Goal: Transaction & Acquisition: Purchase product/service

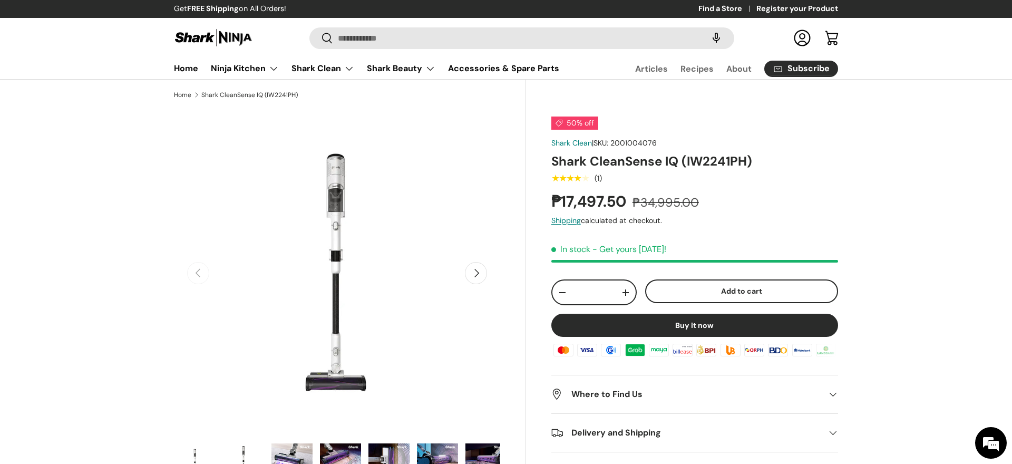
click at [481, 270] on button "Next" at bounding box center [476, 273] width 22 height 22
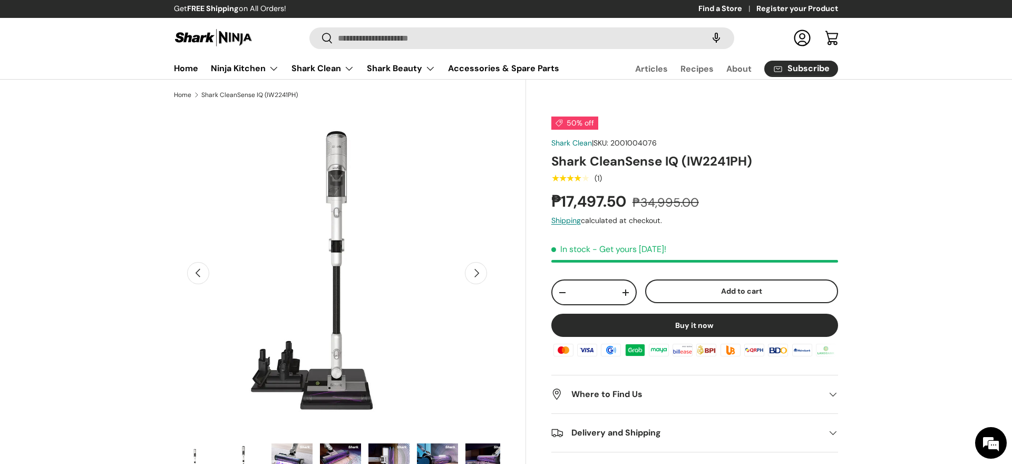
click at [481, 270] on button "Next" at bounding box center [476, 273] width 22 height 22
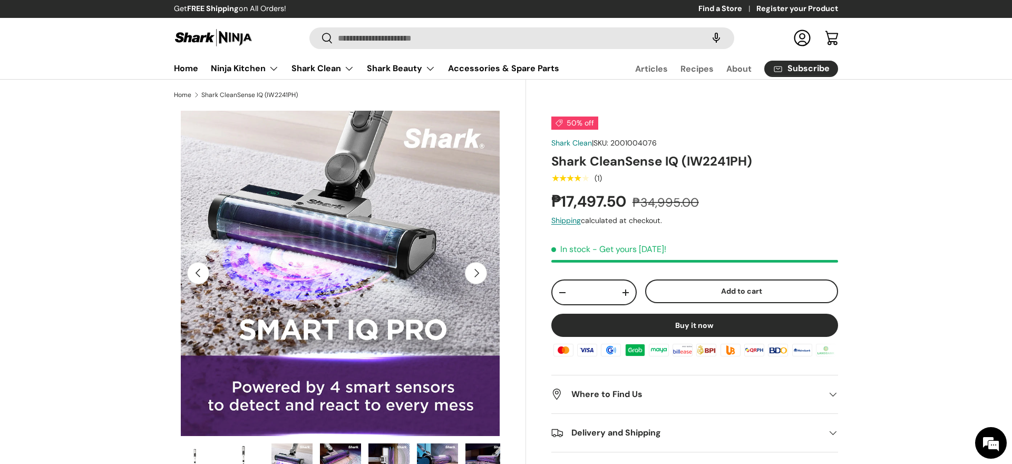
scroll to position [0, 662]
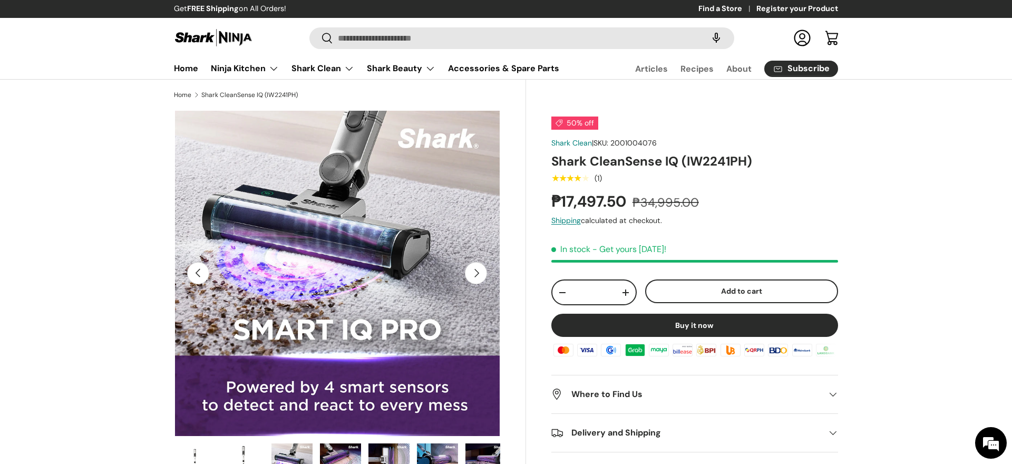
click at [200, 277] on button "Previous" at bounding box center [198, 273] width 22 height 22
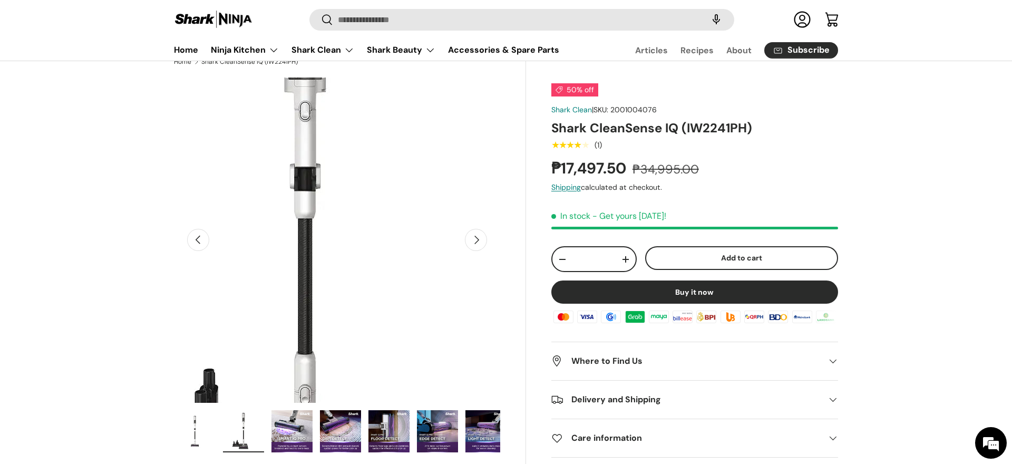
scroll to position [34, 0]
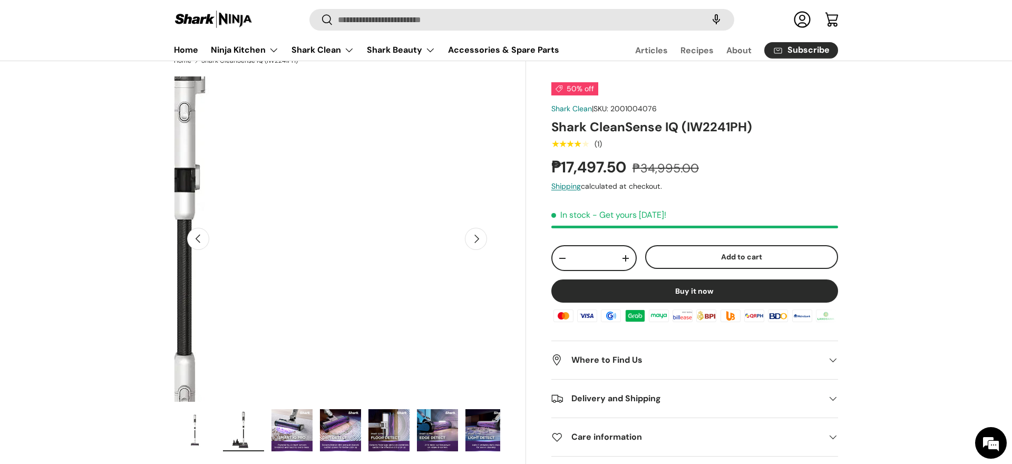
click at [487, 244] on img "Gallery Viewer" at bounding box center [337, 239] width 326 height 326
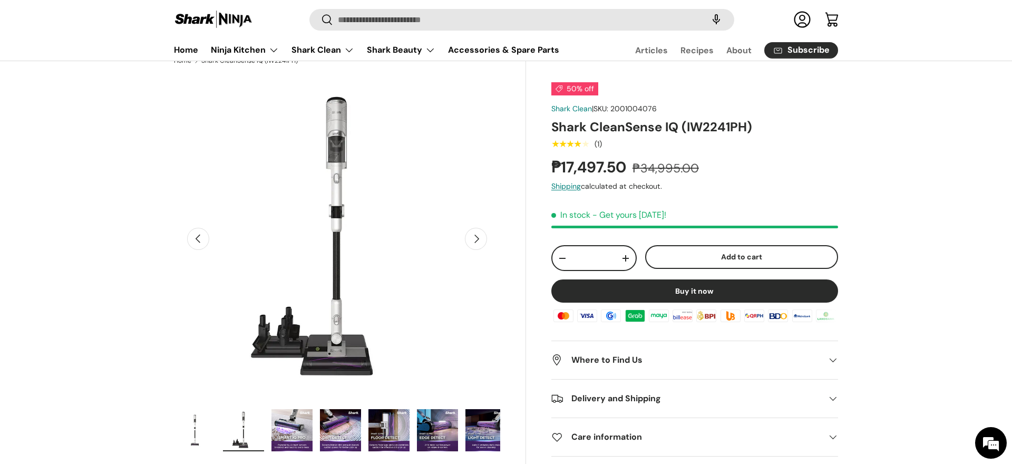
click at [476, 241] on button "Next" at bounding box center [476, 239] width 22 height 22
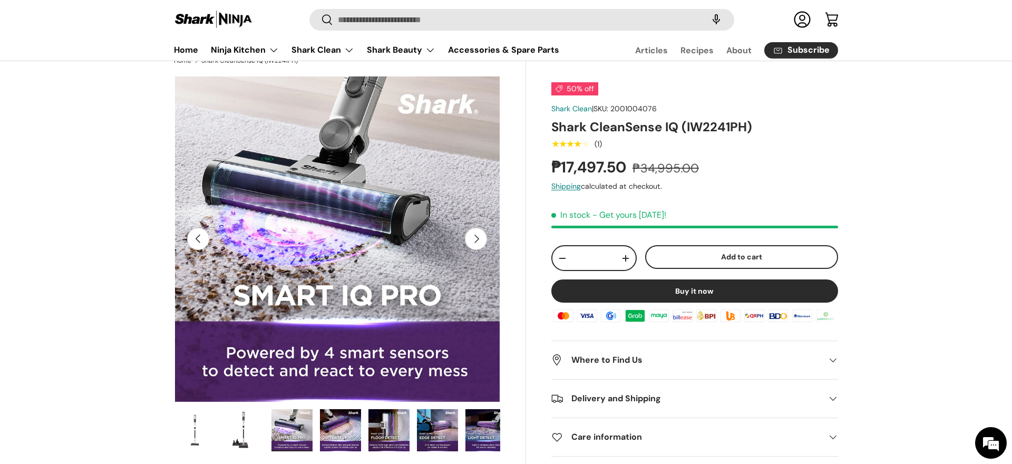
click at [476, 241] on button "Next" at bounding box center [476, 239] width 22 height 22
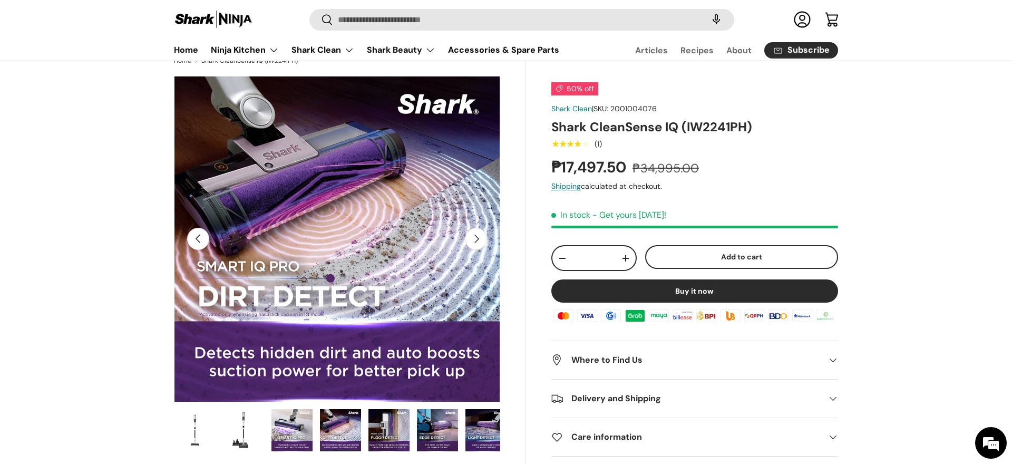
scroll to position [52, 0]
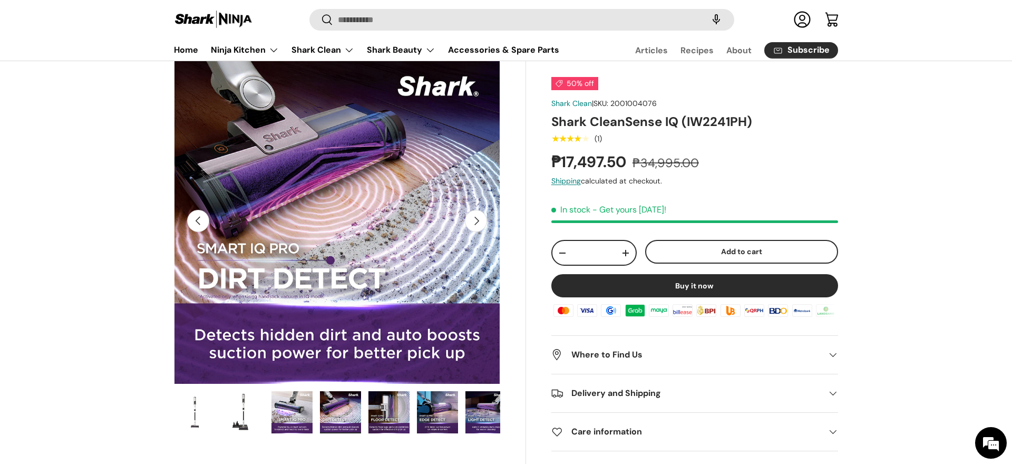
click at [196, 220] on button "Previous" at bounding box center [198, 221] width 22 height 22
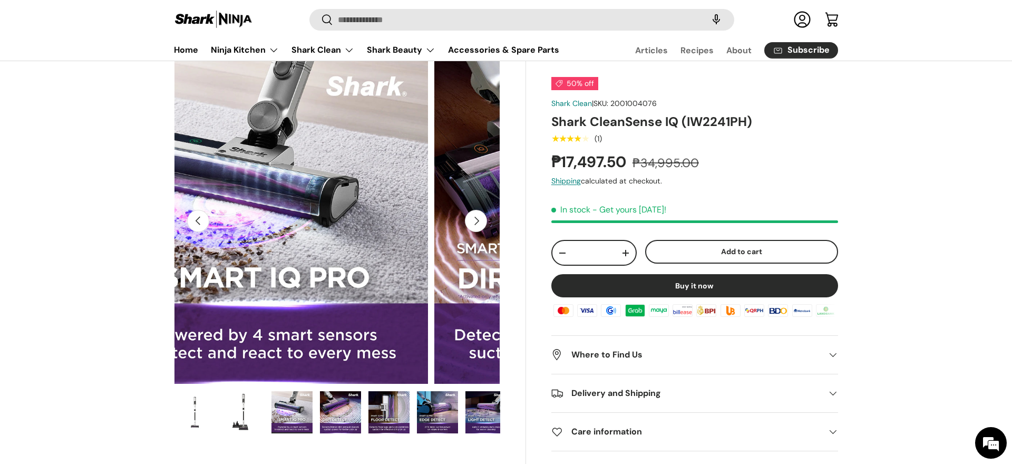
scroll to position [0, 662]
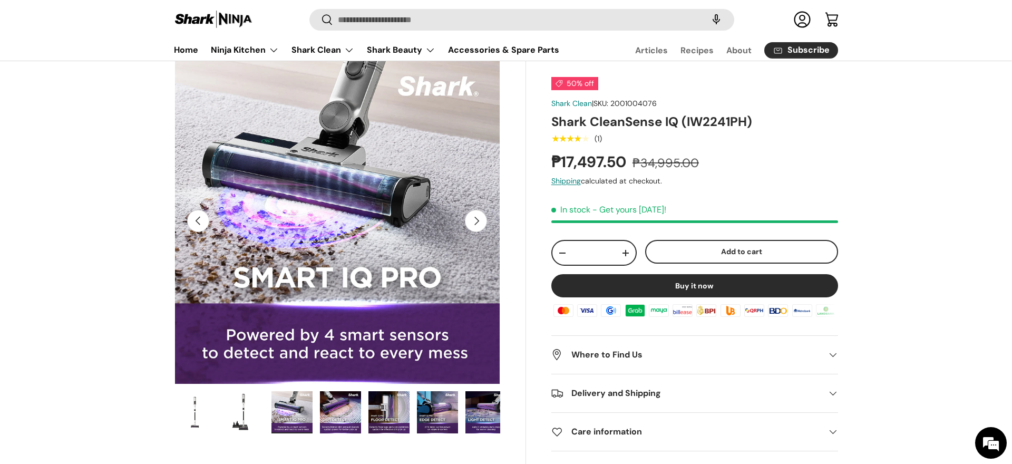
click at [196, 220] on button "Previous" at bounding box center [198, 221] width 22 height 22
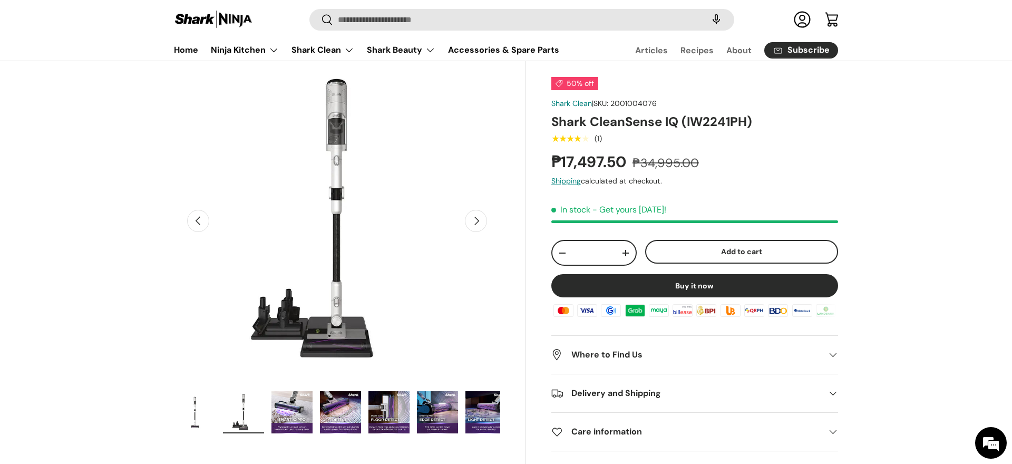
click at [196, 220] on button "Previous" at bounding box center [198, 221] width 22 height 22
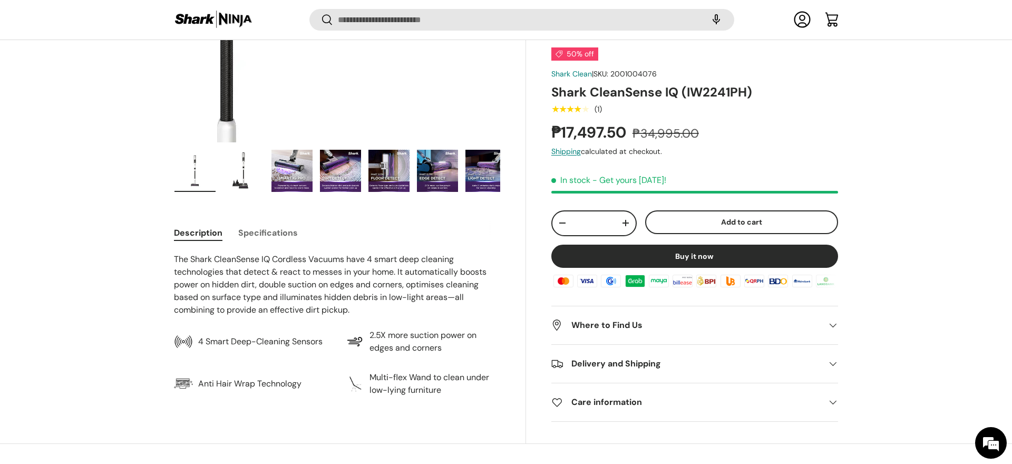
scroll to position [294, 0]
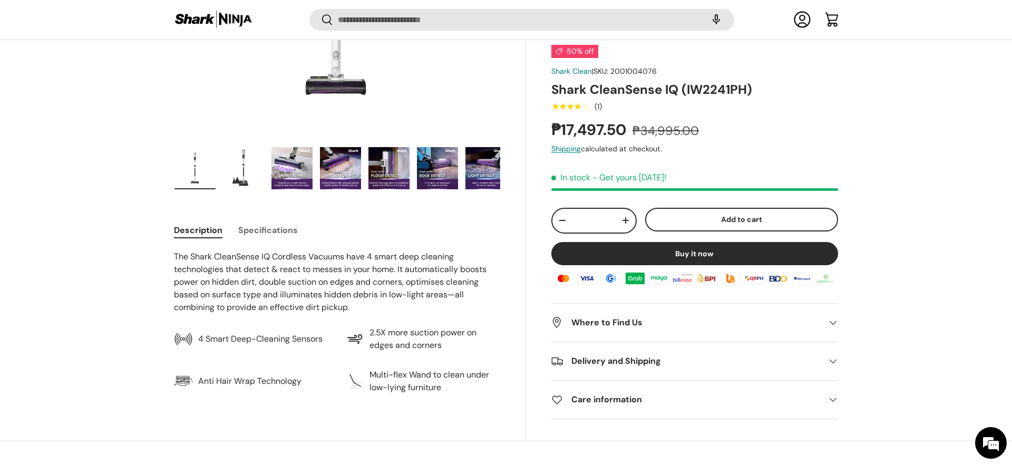
click at [270, 230] on button "Specifications" at bounding box center [268, 230] width 60 height 24
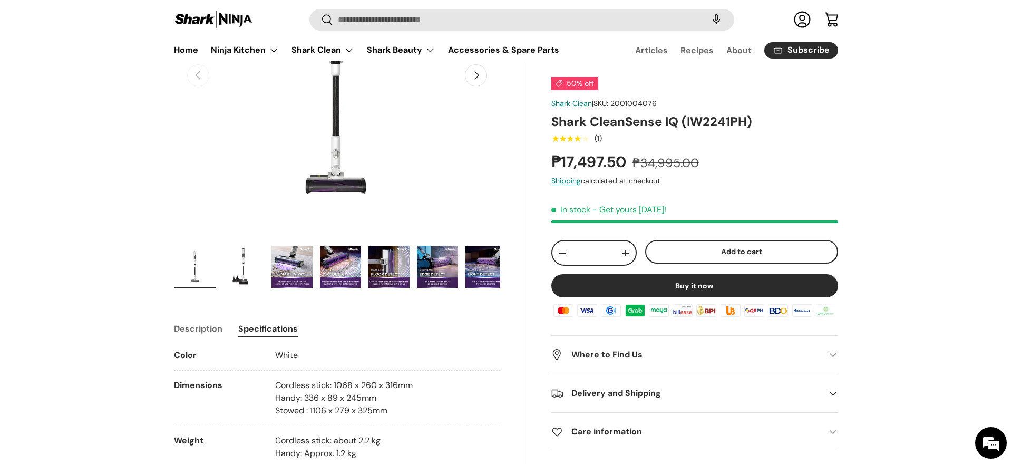
scroll to position [193, 0]
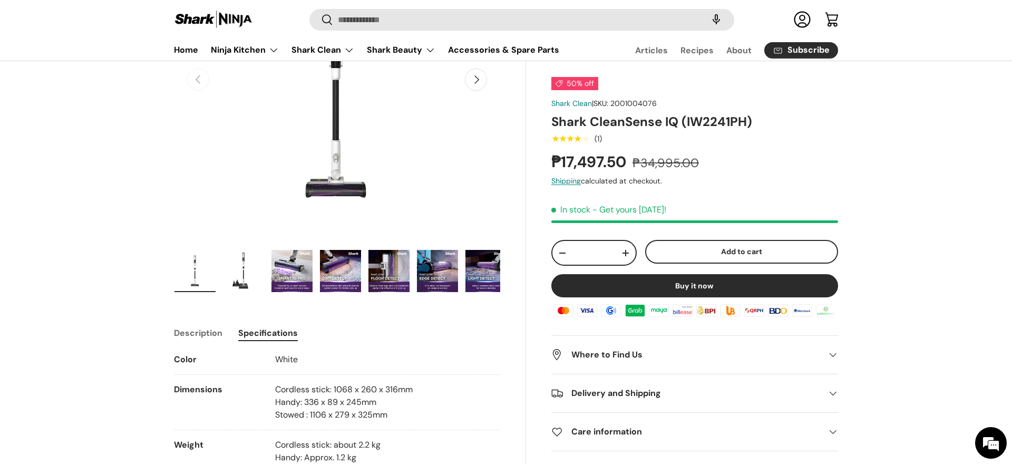
click at [661, 389] on h2 "Delivery and Shipping" at bounding box center [686, 393] width 270 height 13
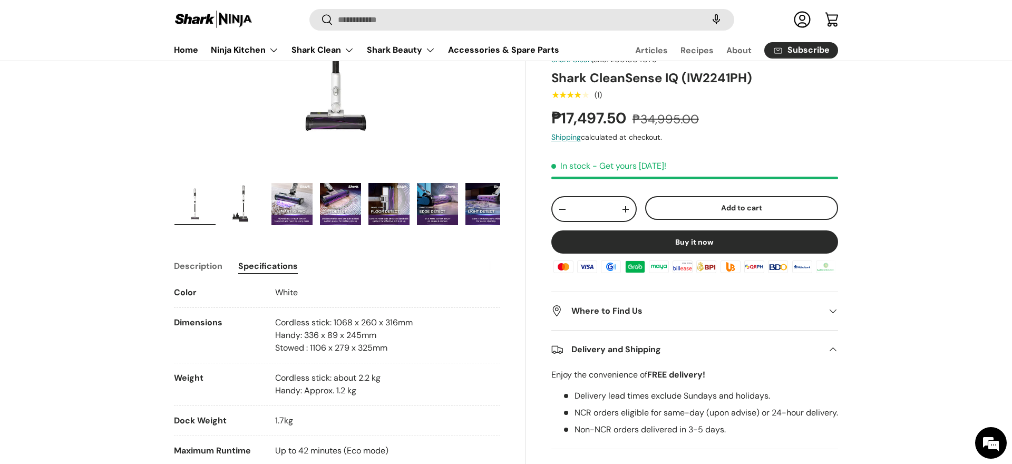
scroll to position [263, 0]
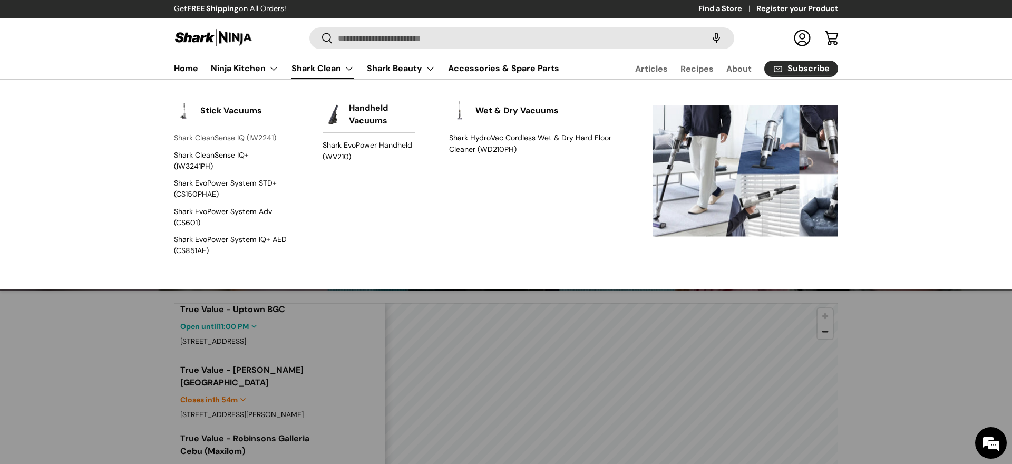
click at [251, 141] on link "Shark CleanSense IQ (IW2241)" at bounding box center [231, 138] width 115 height 17
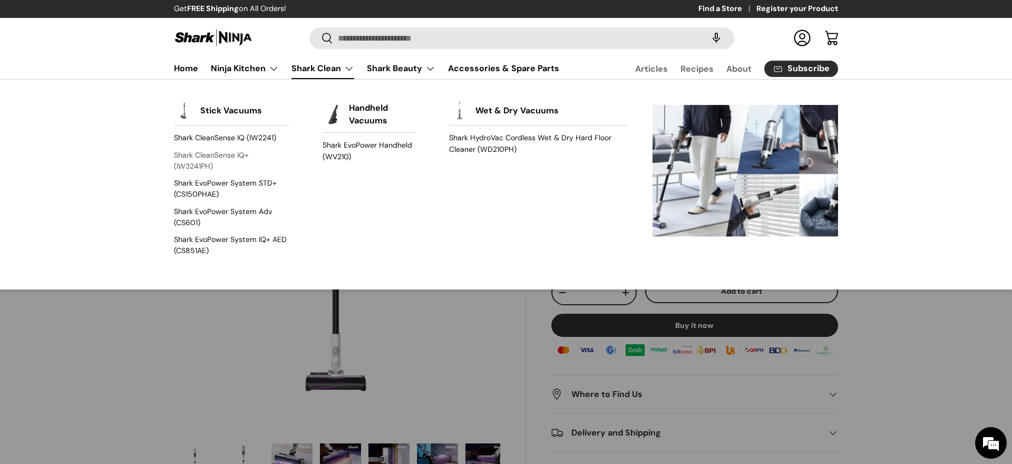
click at [228, 155] on link "Shark CleanSense IQ+ (IW3241PH)" at bounding box center [231, 161] width 115 height 28
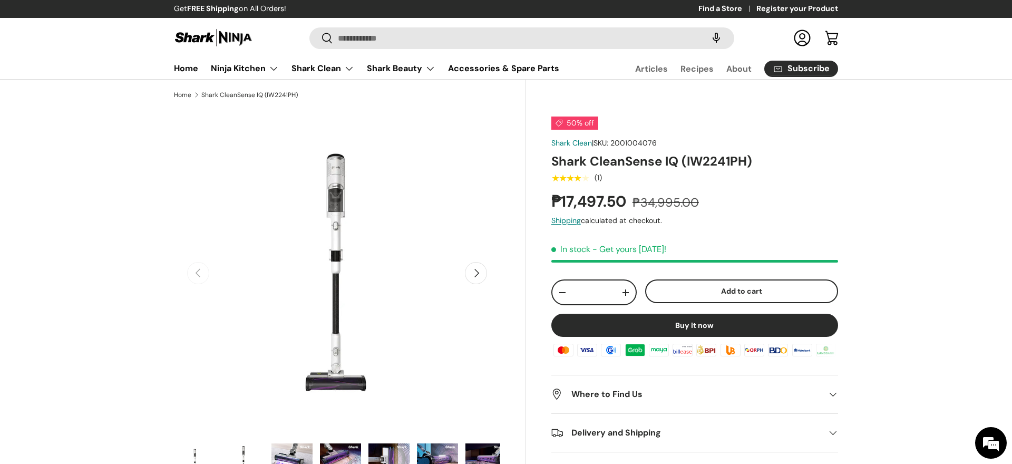
click at [802, 39] on link "Log in" at bounding box center [801, 37] width 23 height 23
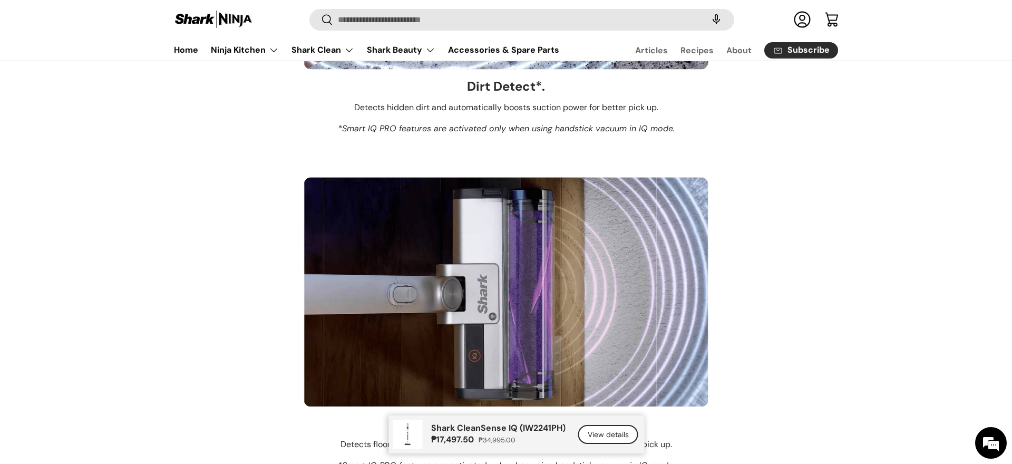
scroll to position [1991, 0]
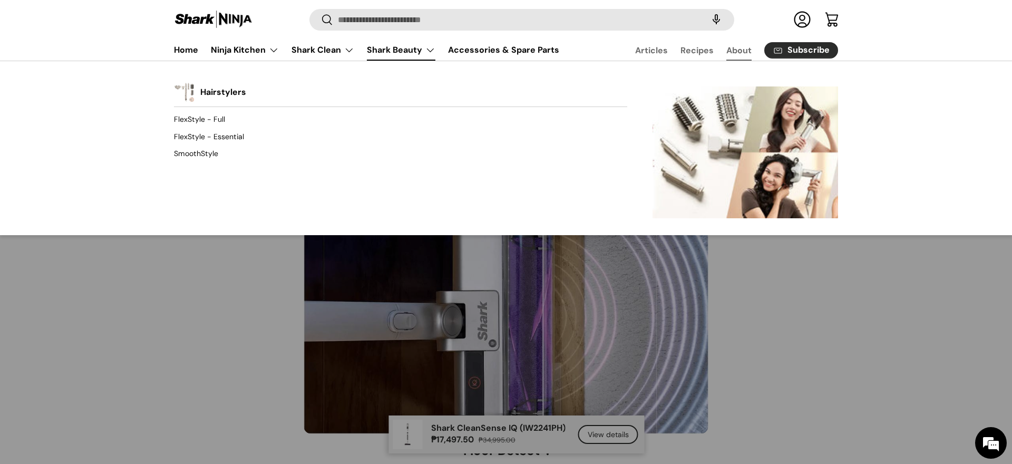
click at [733, 51] on link "About" at bounding box center [738, 50] width 25 height 21
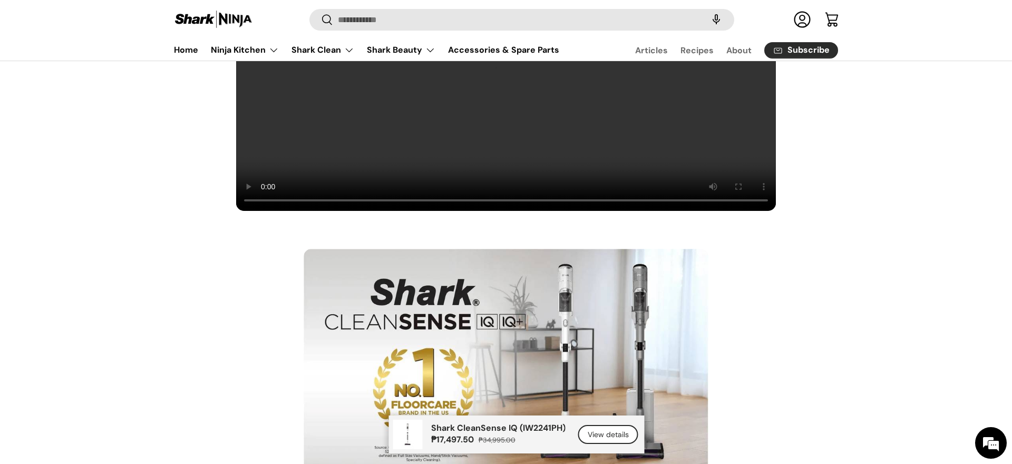
scroll to position [809, 0]
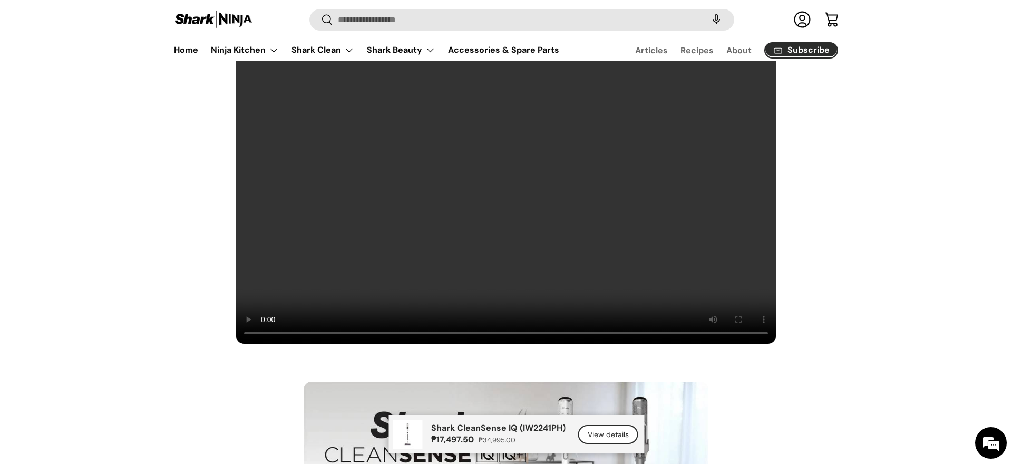
click at [798, 51] on span "Subscribe" at bounding box center [808, 50] width 42 height 8
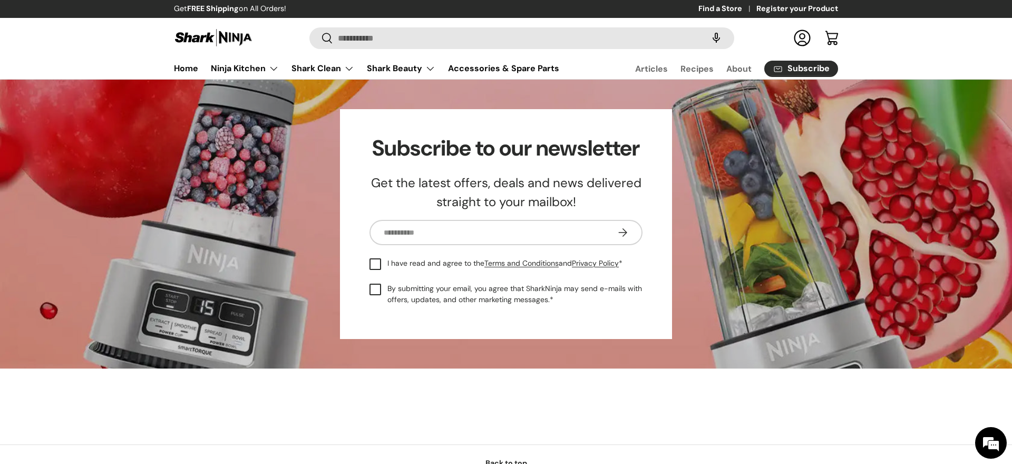
click at [801, 36] on link "Log in" at bounding box center [801, 37] width 23 height 23
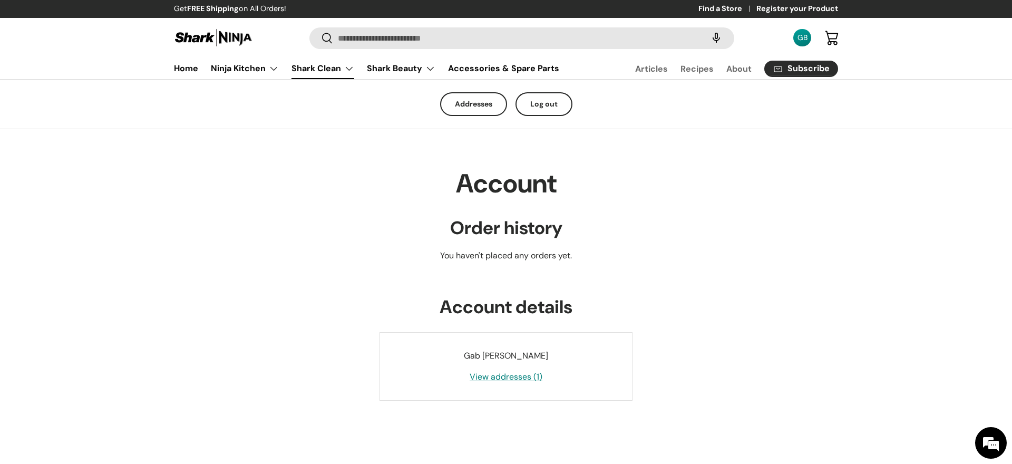
click at [339, 76] on link "Shark Clean" at bounding box center [322, 68] width 63 height 21
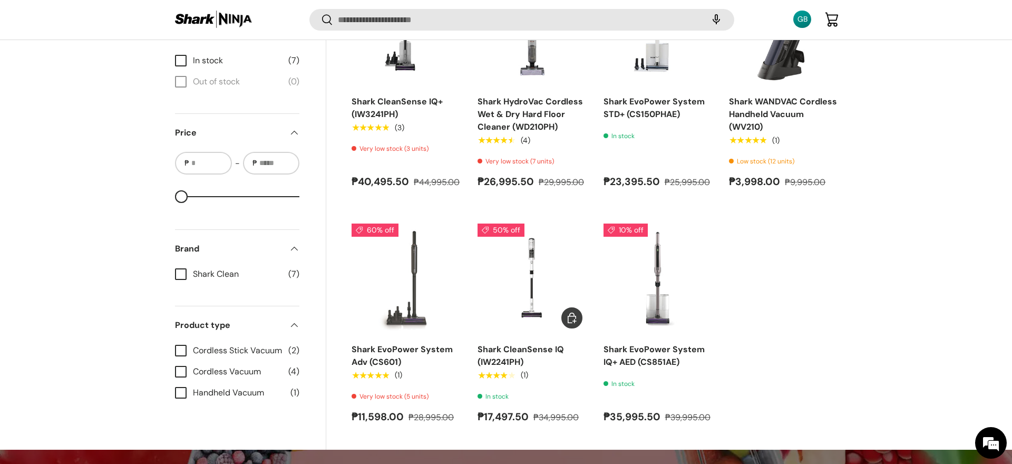
click at [0, 0] on img "Shark CleanSense IQ (IW2241PH)" at bounding box center [0, 0] width 0 height 0
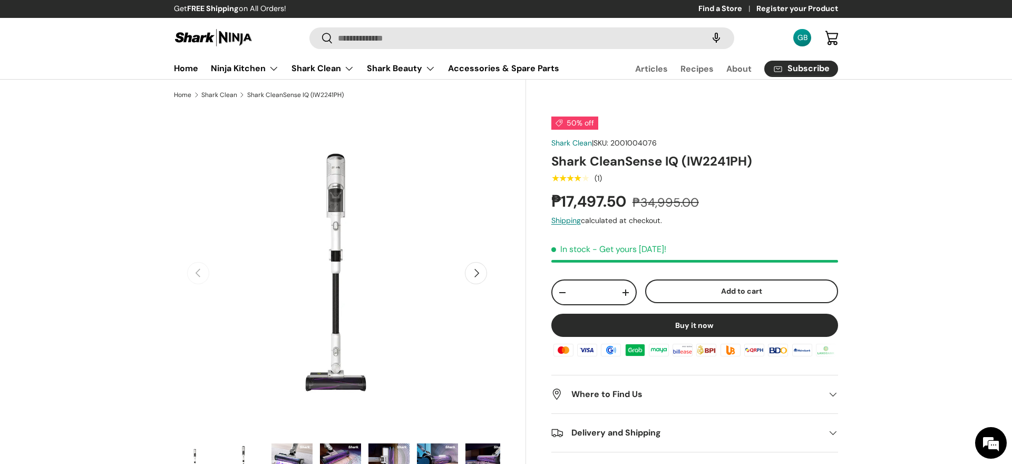
click at [702, 328] on button "Buy it now" at bounding box center [694, 325] width 287 height 23
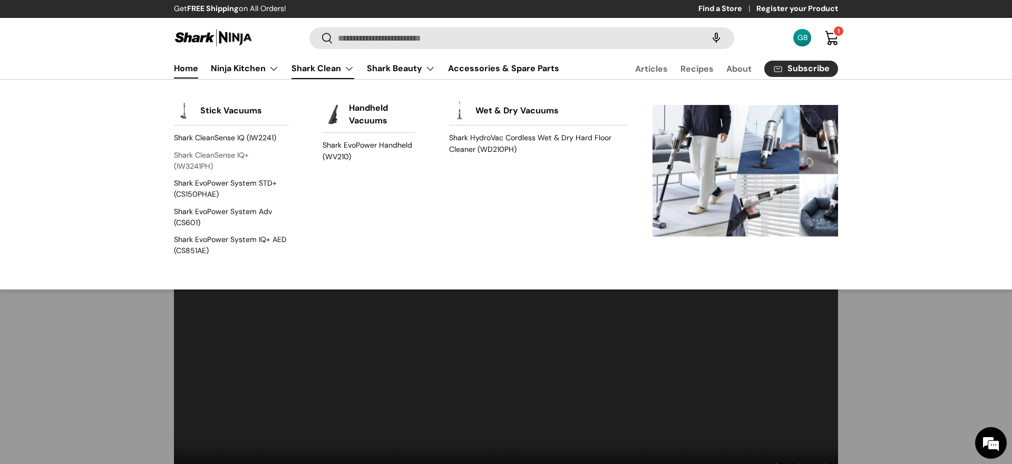
click at [232, 159] on link "Shark CleanSense IQ+ (IW3241PH)" at bounding box center [231, 161] width 115 height 28
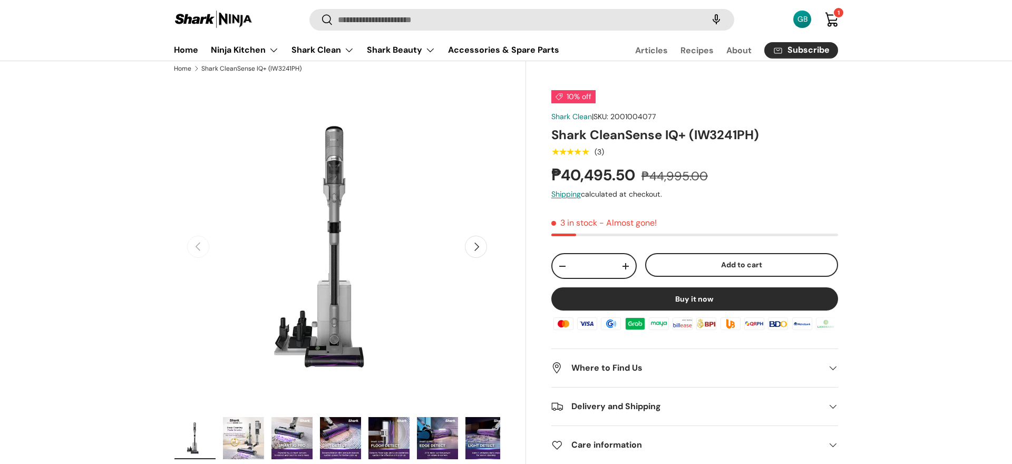
scroll to position [36, 0]
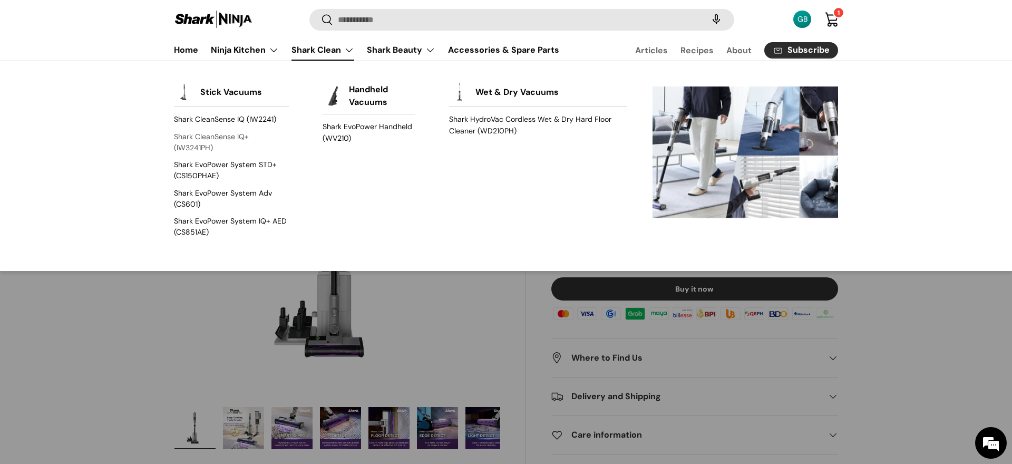
click at [221, 133] on link "Shark CleanSense IQ+ (IW3241PH)" at bounding box center [231, 143] width 115 height 28
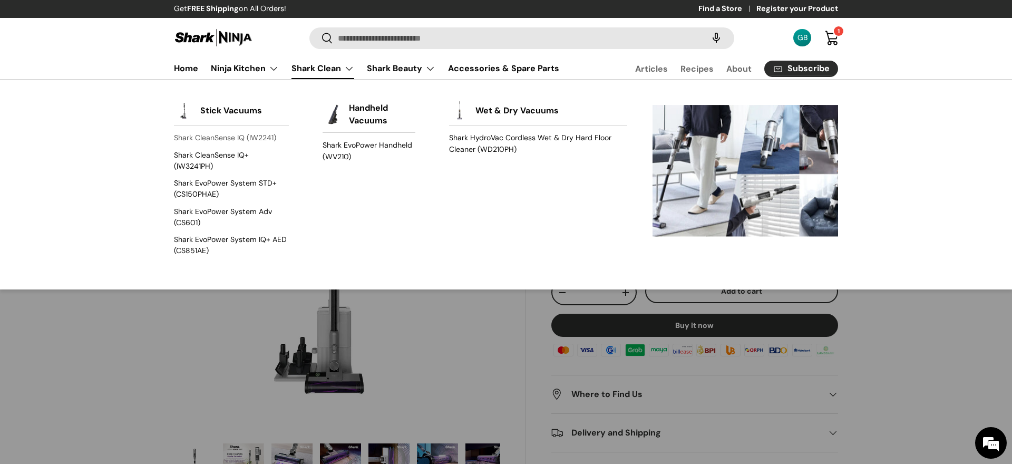
click at [264, 138] on link "Shark CleanSense IQ (IW2241)" at bounding box center [231, 138] width 115 height 17
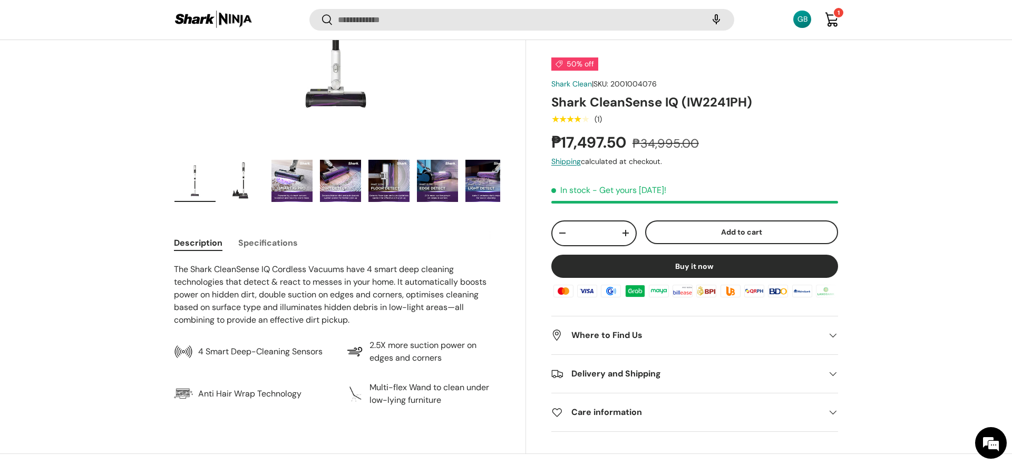
scroll to position [282, 0]
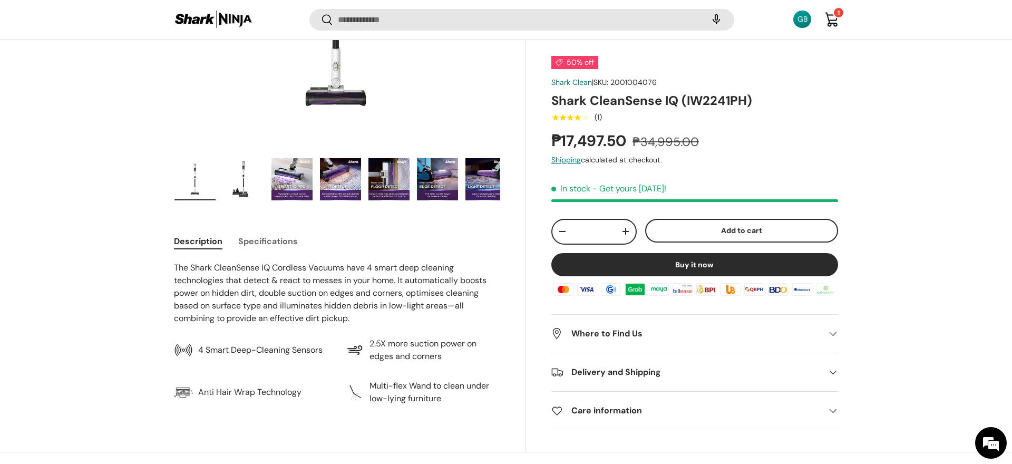
click at [667, 365] on summary "Delivery and Shipping" at bounding box center [694, 372] width 287 height 38
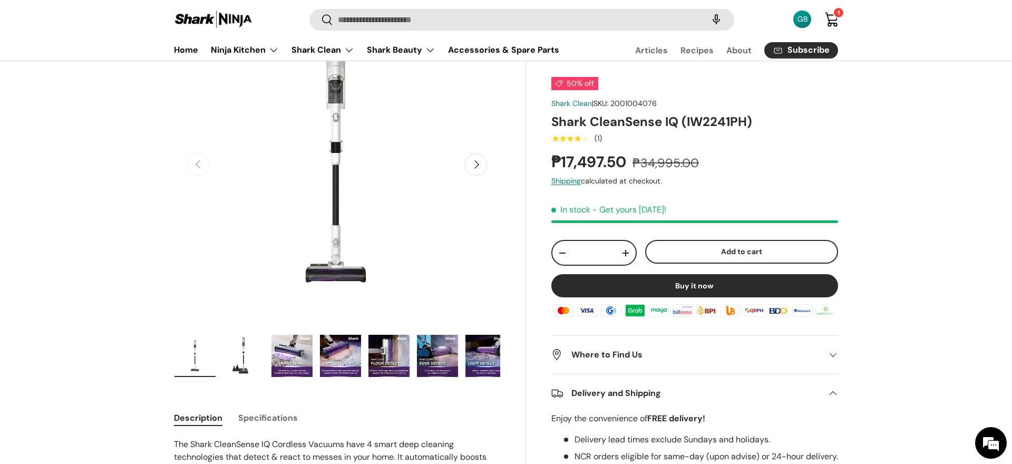
scroll to position [0, 0]
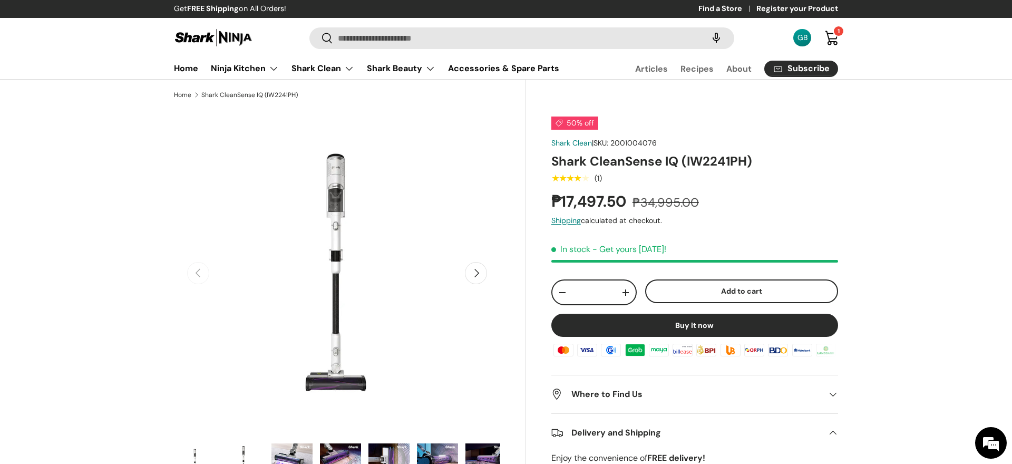
click at [234, 40] on img at bounding box center [213, 37] width 79 height 21
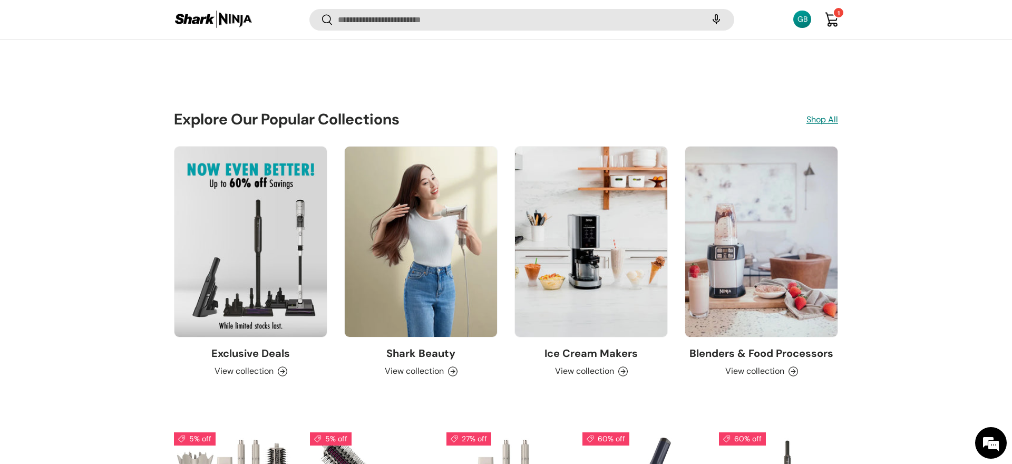
scroll to position [941, 0]
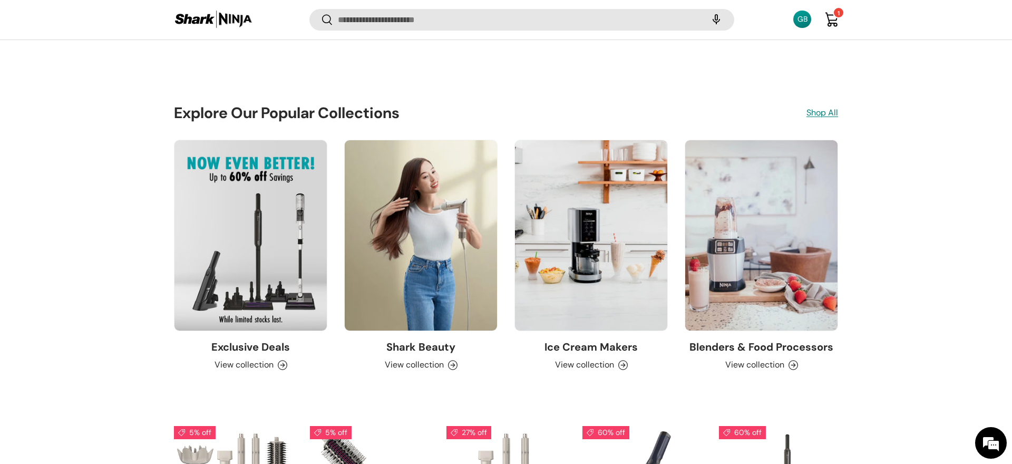
click at [276, 251] on link "Exclusive Deals" at bounding box center [250, 235] width 152 height 190
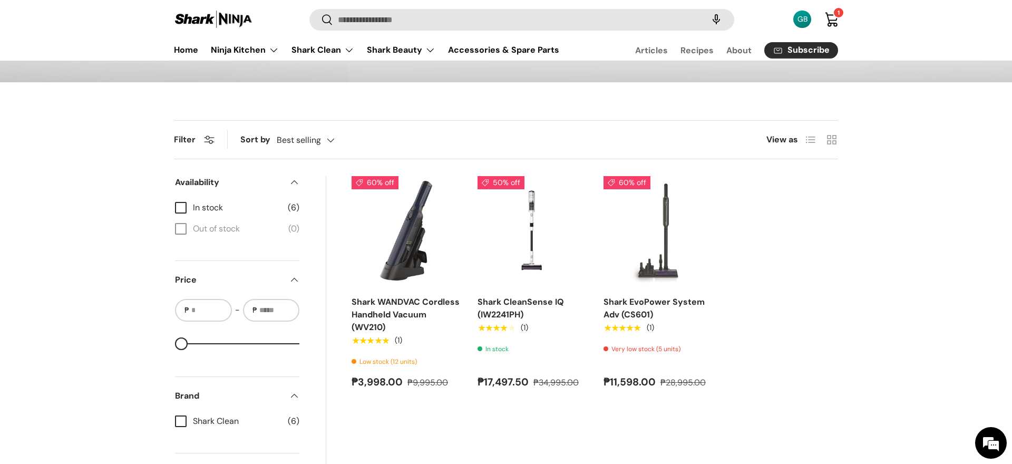
scroll to position [579, 0]
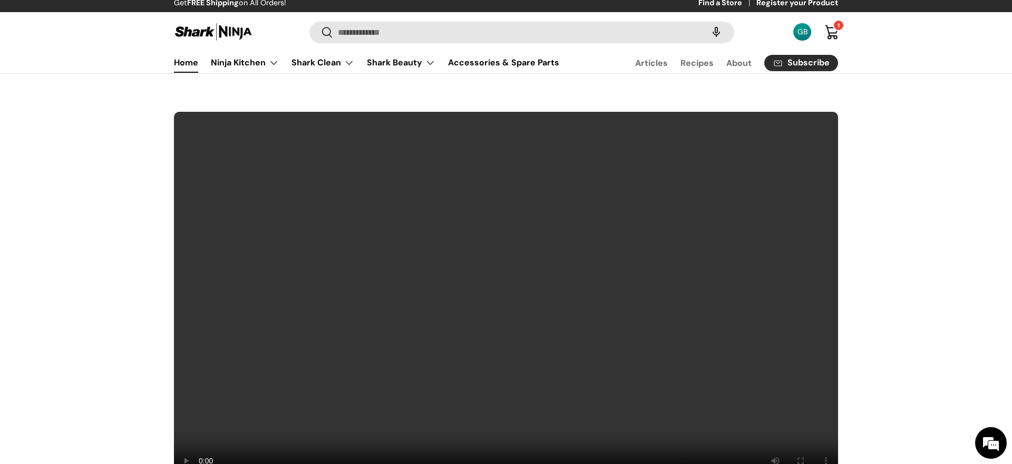
scroll to position [3, 0]
